Goal: Ask a question: Seek information or help from site administrators or community

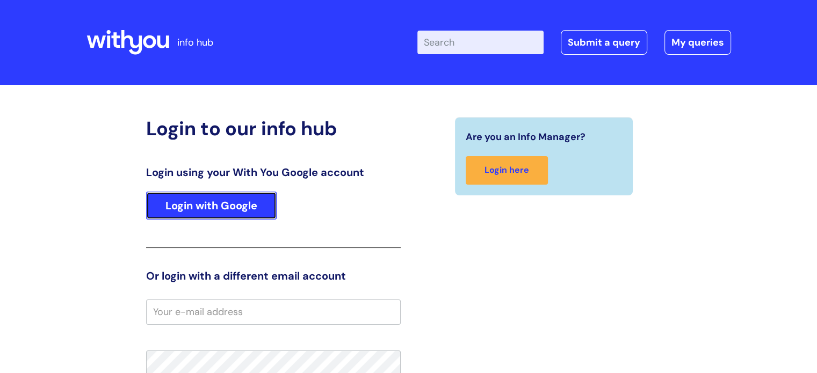
click at [194, 200] on link "Login with Google" at bounding box center [211, 206] width 131 height 28
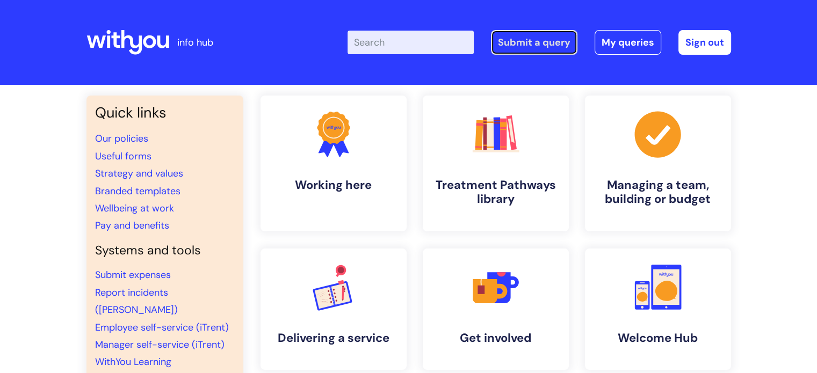
click at [526, 39] on link "Submit a query" at bounding box center [534, 42] width 86 height 25
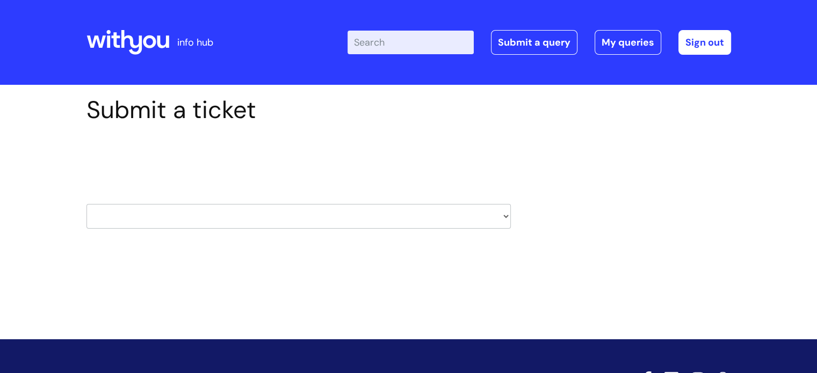
click at [505, 215] on select "HR / People IT and Support Clinical Drug Alerts Finance Accounts Data Support T…" at bounding box center [298, 216] width 424 height 25
select select "systems"
click at [86, 204] on select "HR / People IT and Support Clinical Drug Alerts Finance Accounts Data Support T…" at bounding box center [298, 216] width 424 height 25
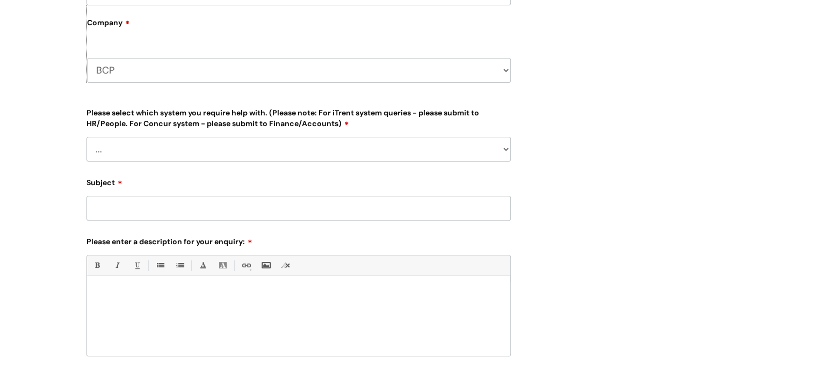
scroll to position [301, 0]
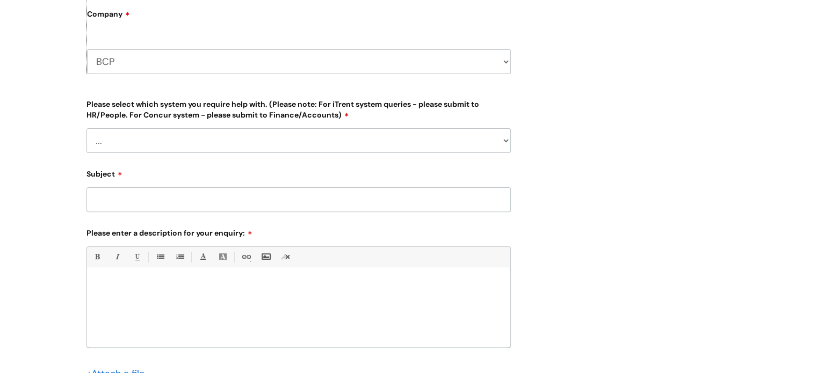
click at [506, 139] on select "... Ulysses Helpdesk Monday.com Nebula fault ILLY CarePath fault Halo fault E-c…" at bounding box center [298, 140] width 424 height 25
select select "Something else"
click at [86, 128] on select "... Ulysses Helpdesk Monday.com Nebula fault ILLY CarePath fault Halo fault E-c…" at bounding box center [298, 140] width 424 height 25
click at [299, 309] on div at bounding box center [298, 310] width 423 height 74
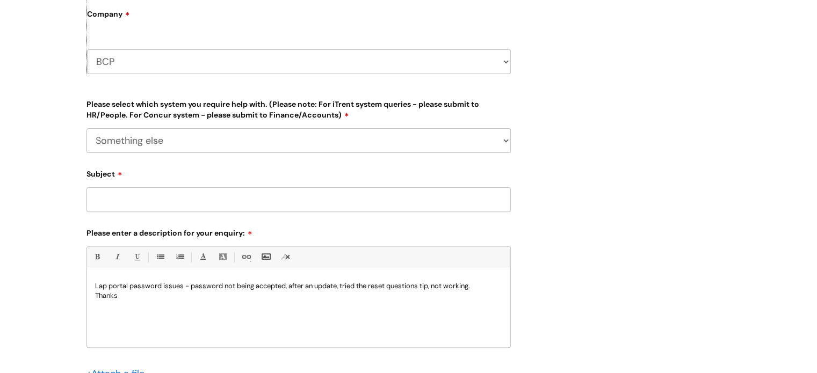
click at [780, 204] on div "Submit a ticket Select issue type HR / People IT and Support Clinical Drug Aler…" at bounding box center [408, 139] width 817 height 711
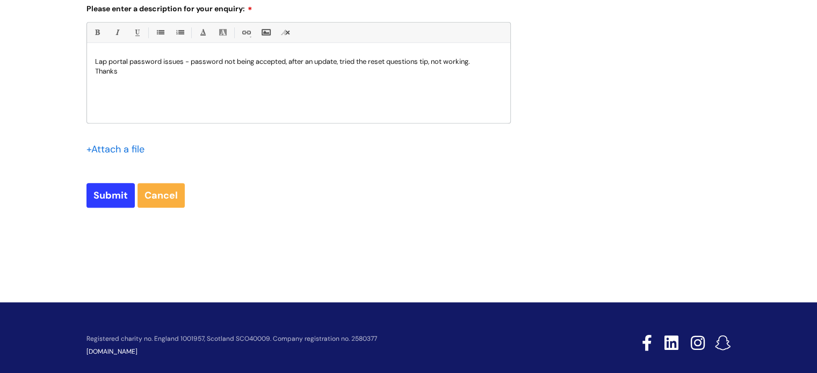
scroll to position [537, 0]
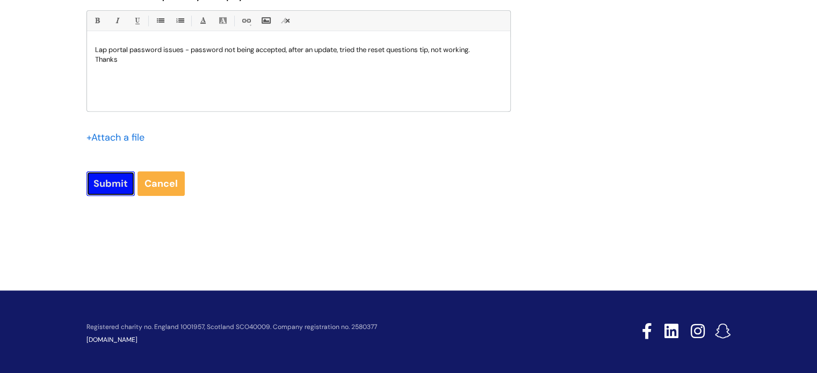
click at [109, 179] on input "Submit" at bounding box center [110, 183] width 48 height 25
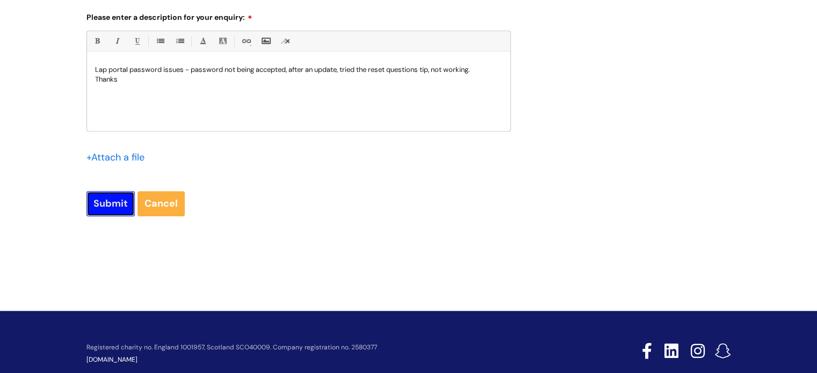
scroll to position [556, 0]
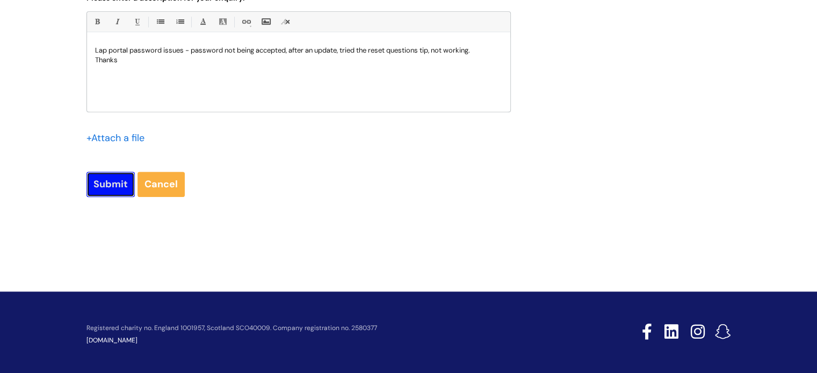
drag, startPoint x: 100, startPoint y: 187, endPoint x: 112, endPoint y: 187, distance: 11.8
click at [112, 187] on input "Submit" at bounding box center [110, 184] width 48 height 25
click at [113, 183] on input "Submit" at bounding box center [110, 184] width 48 height 25
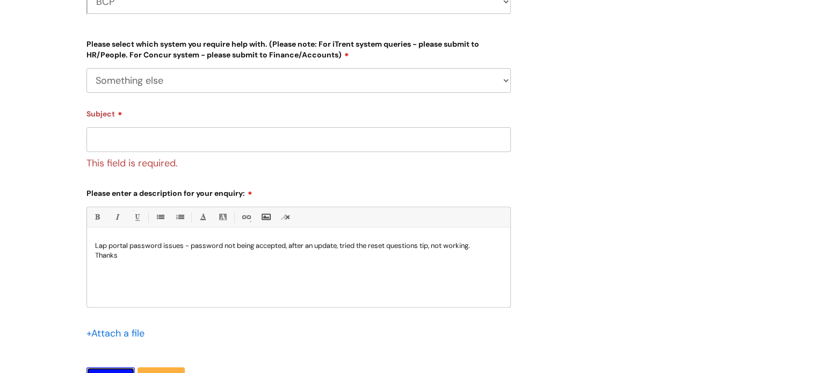
scroll to position [359, 0]
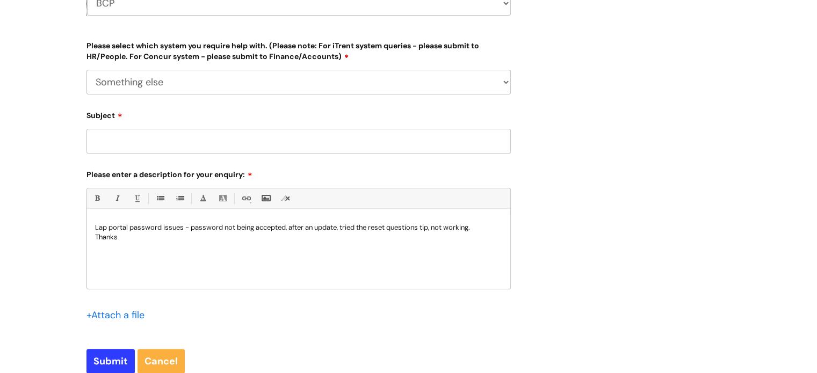
click at [345, 144] on input "Subject" at bounding box center [298, 141] width 424 height 25
type input "Lab portal password issues"
click at [101, 358] on input "Submit" at bounding box center [110, 361] width 48 height 25
type input "Please Wait..."
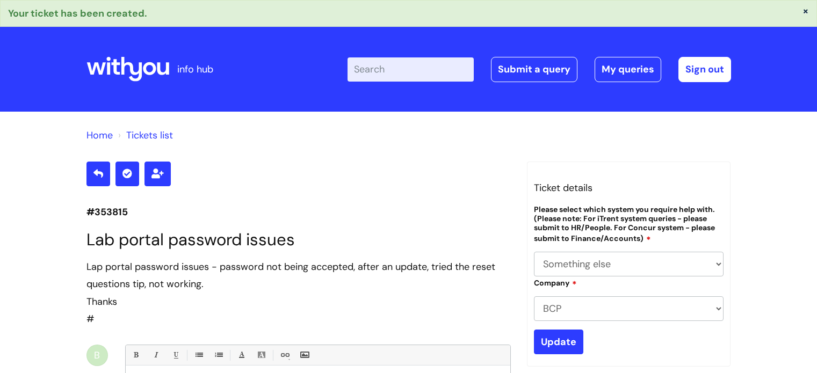
select select "Something else"
